Goal: Task Accomplishment & Management: Complete application form

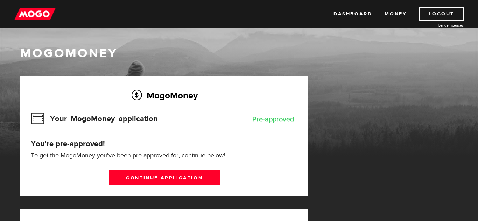
click at [0, 118] on div "MogoMoney" at bounding box center [239, 101] width 478 height 112
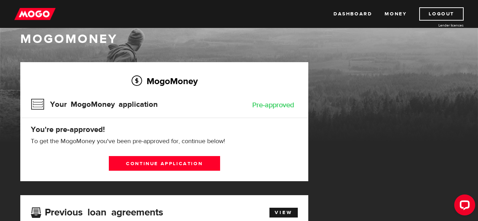
scroll to position [14, 0]
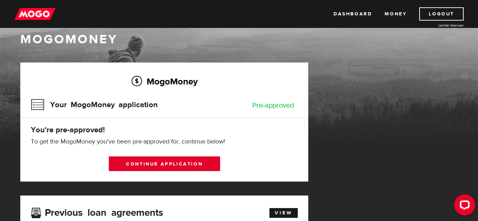
click at [210, 166] on link "Continue application" at bounding box center [164, 164] width 111 height 15
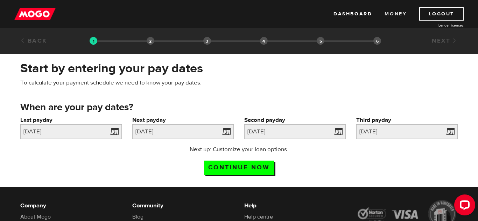
click at [392, 11] on link "Money" at bounding box center [395, 13] width 22 height 13
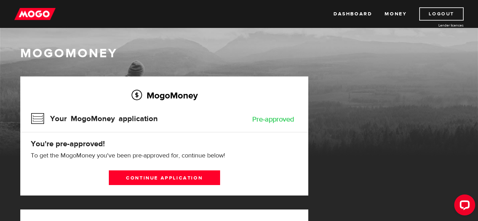
click at [447, 10] on link "Logout" at bounding box center [441, 13] width 44 height 13
